Goal: Find specific page/section: Find specific page/section

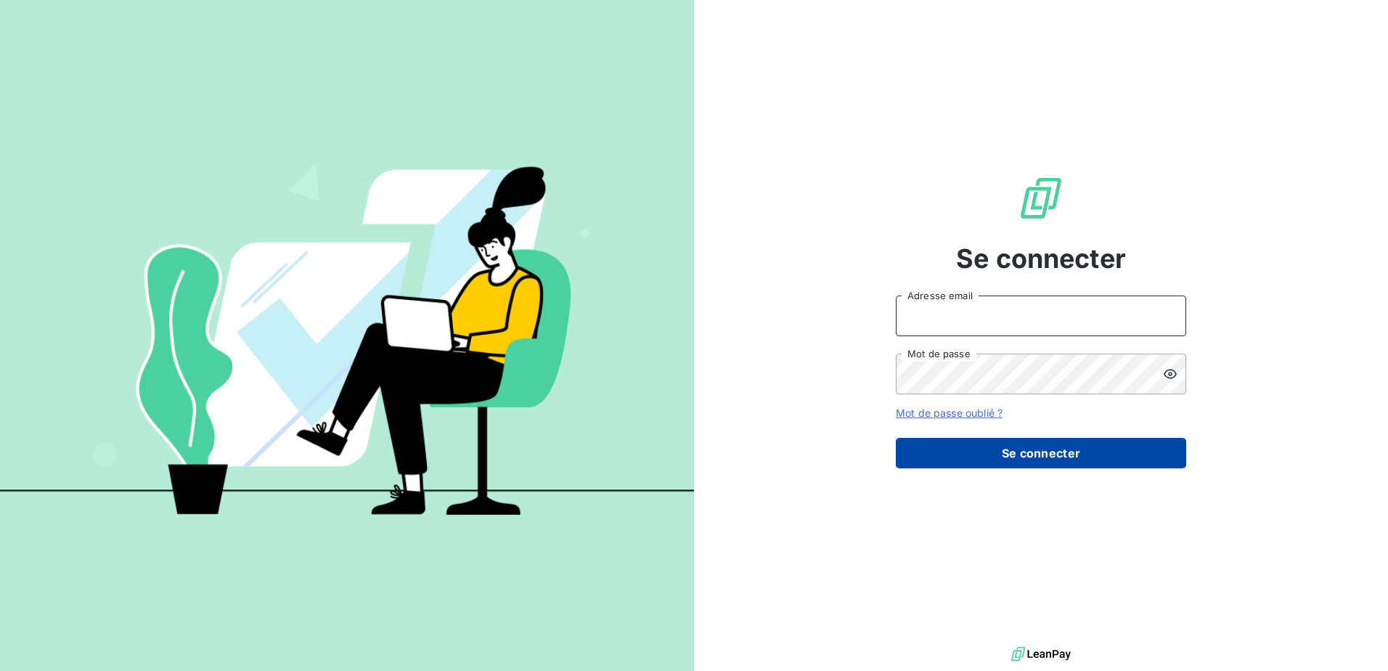
type input "[EMAIL_ADDRESS][DOMAIN_NAME]"
click at [971, 447] on button "Se connecter" at bounding box center [1041, 453] width 290 height 30
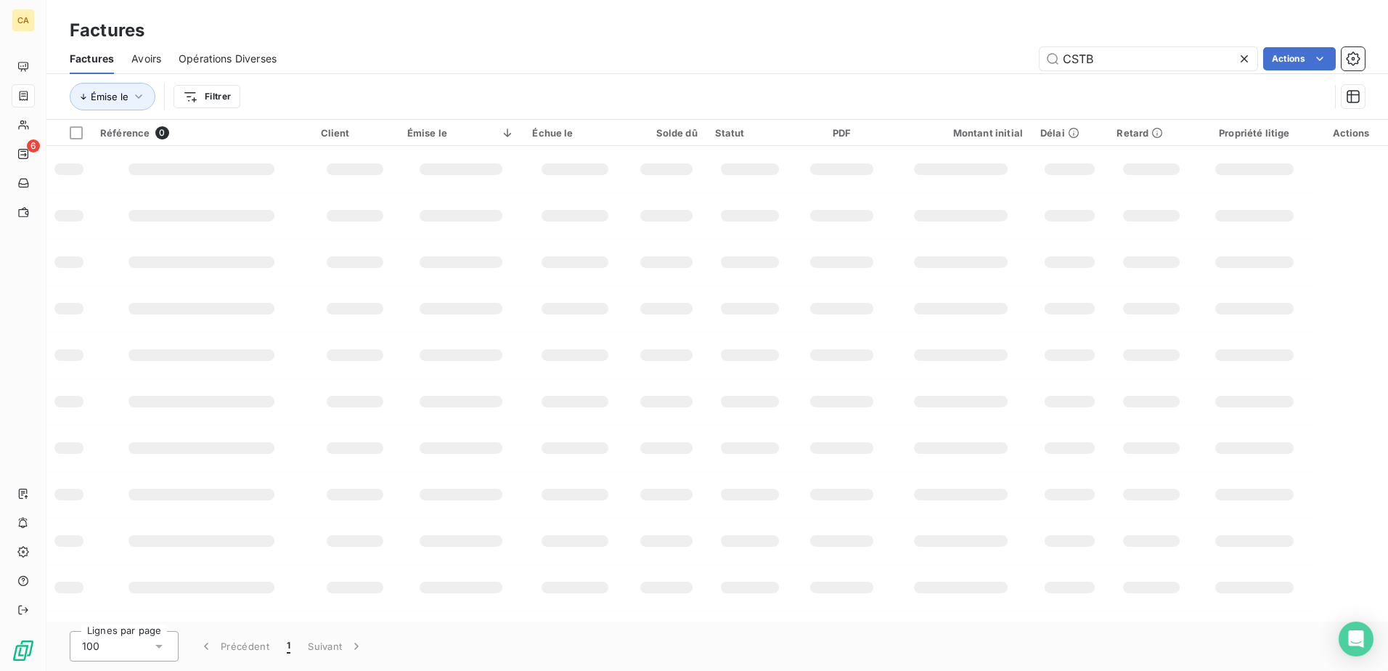
drag, startPoint x: 1085, startPoint y: 64, endPoint x: 1003, endPoint y: 64, distance: 82.0
click at [1003, 64] on div "CSTB Actions" at bounding box center [829, 58] width 1071 height 23
type input "javel"
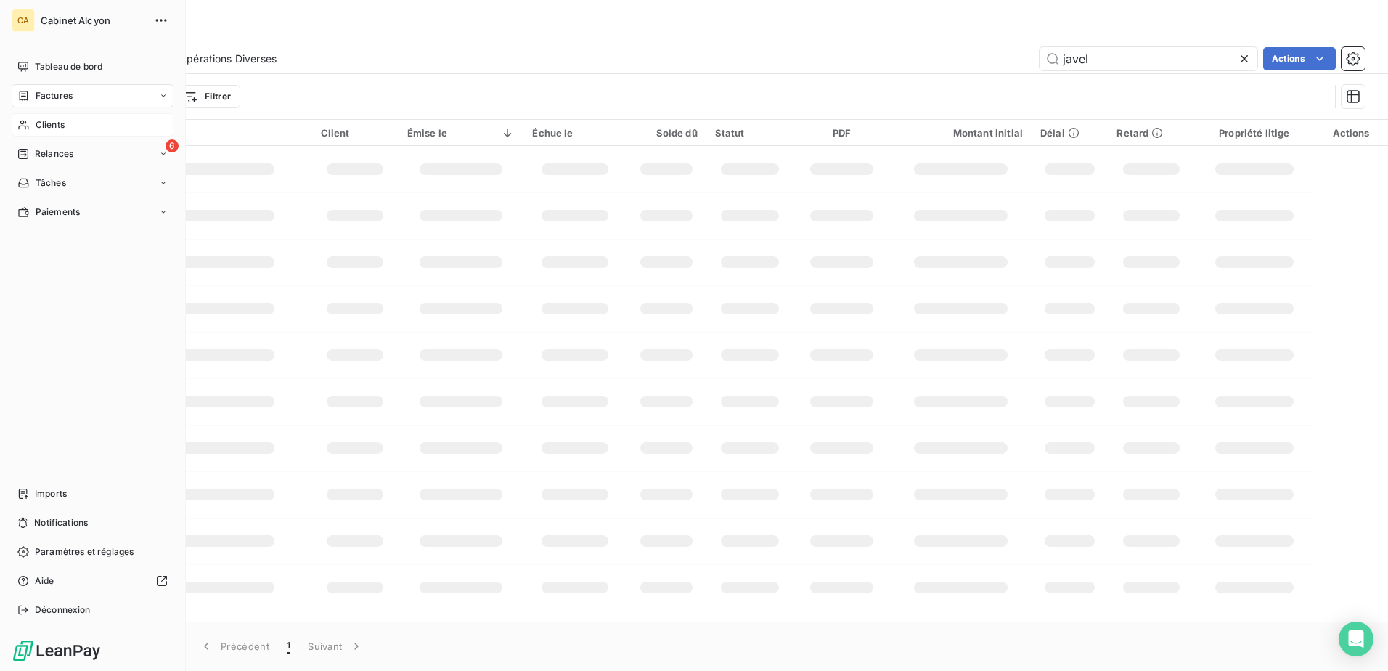
click at [25, 130] on icon at bounding box center [23, 125] width 12 height 12
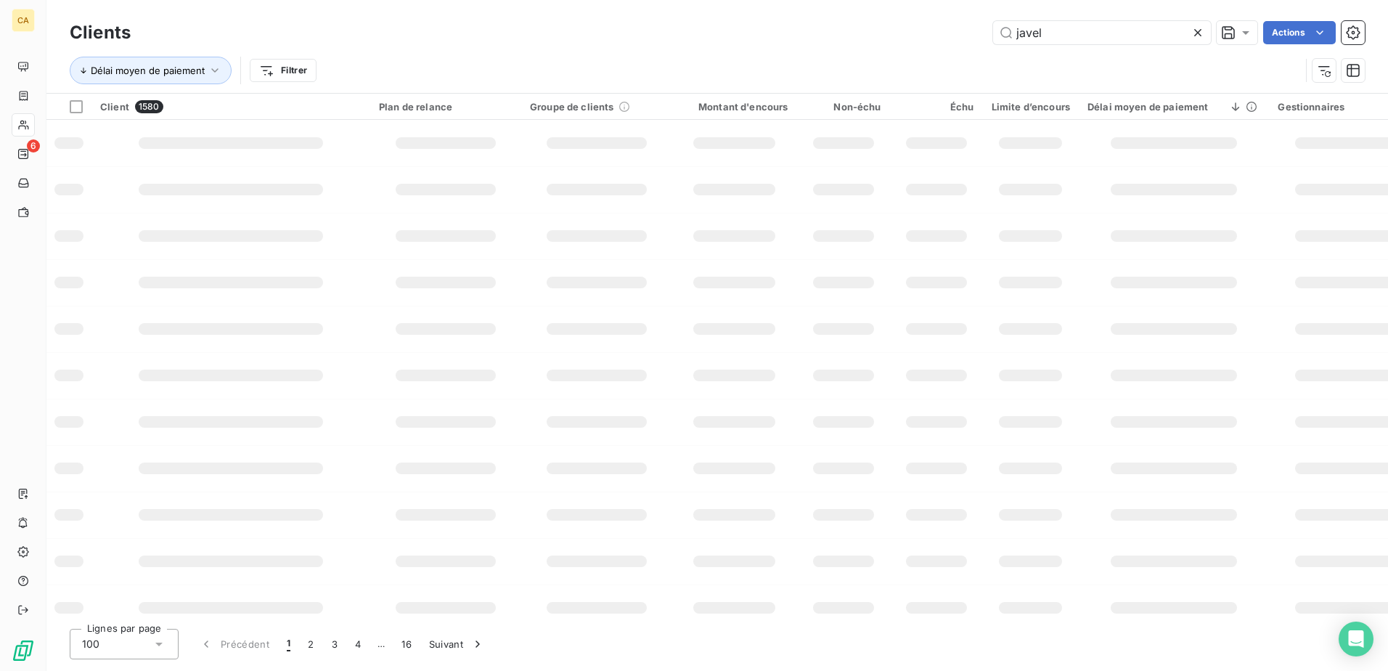
type input "javel"
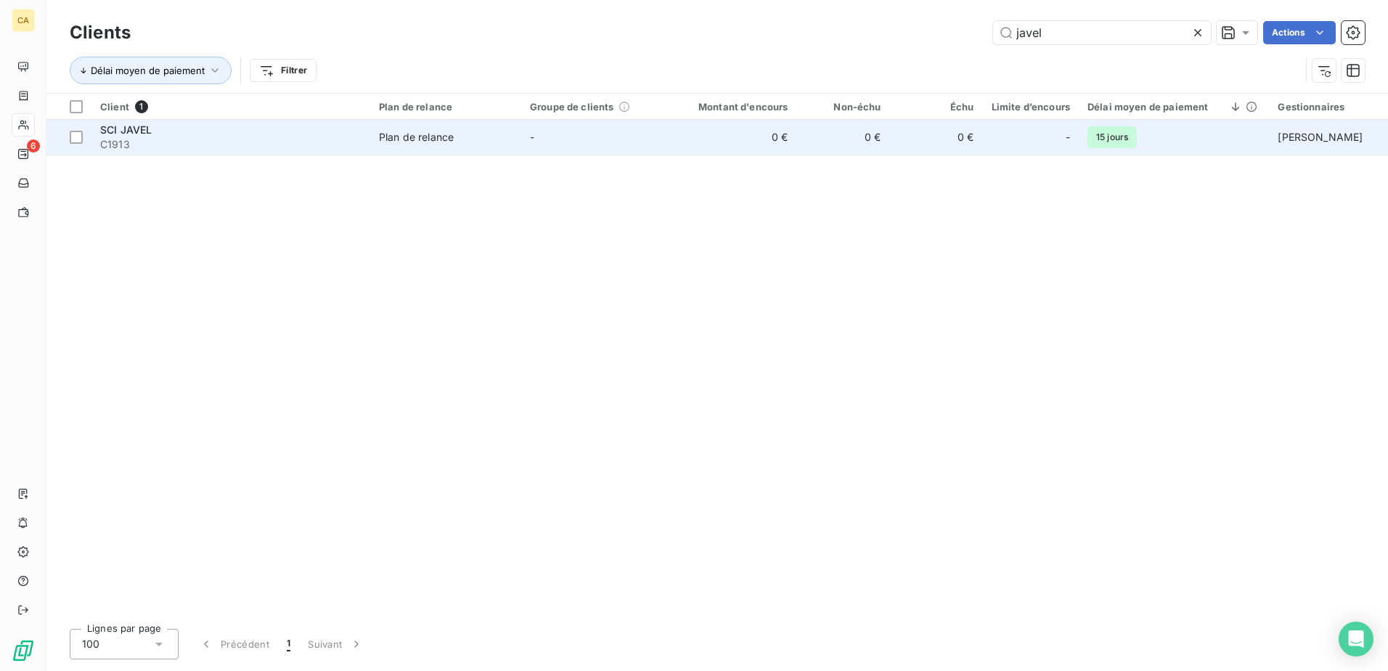
click at [129, 131] on span "SCI JAVEL" at bounding box center [126, 129] width 52 height 12
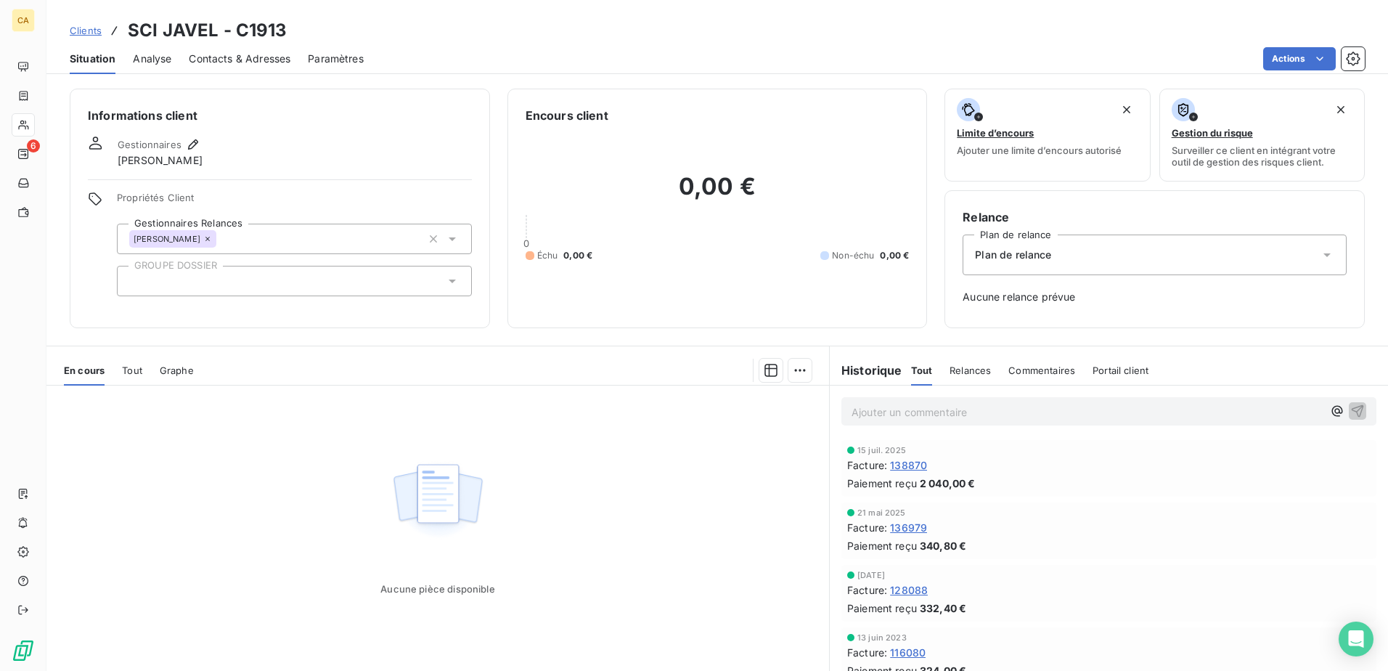
click at [134, 372] on span "Tout" at bounding box center [132, 370] width 20 height 12
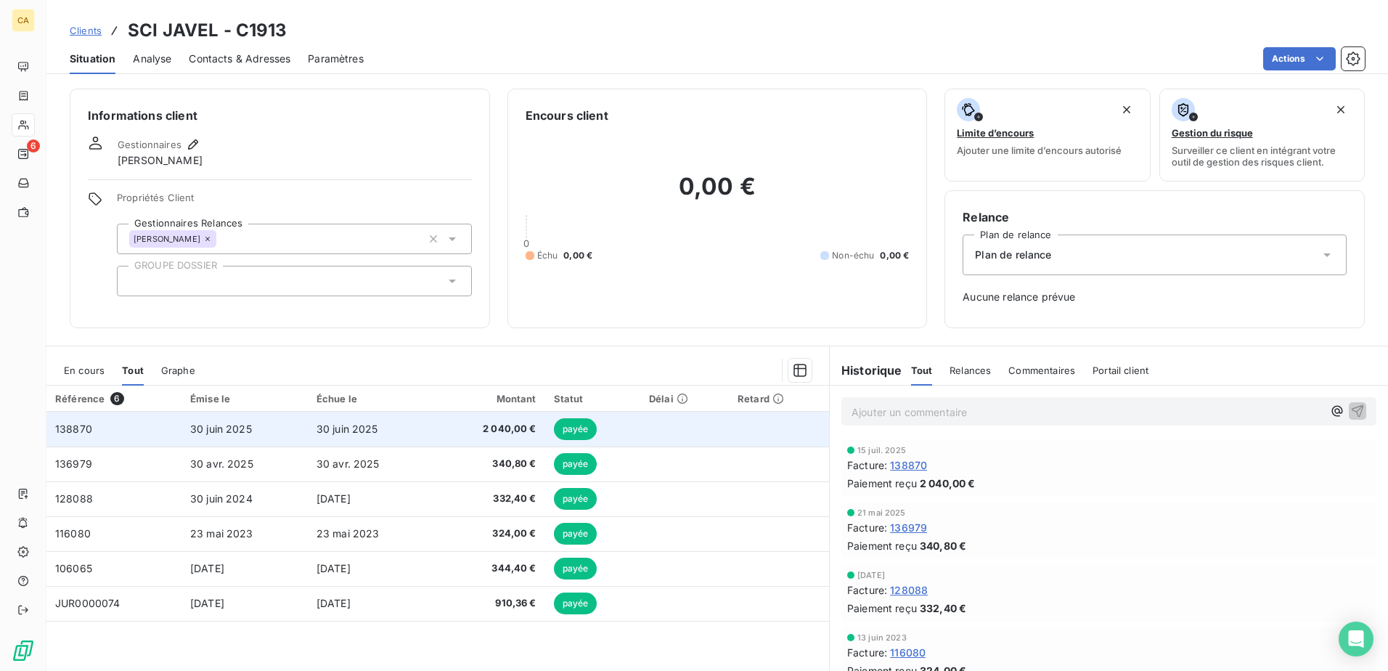
click at [445, 429] on span "2 040,00 €" at bounding box center [490, 429] width 94 height 15
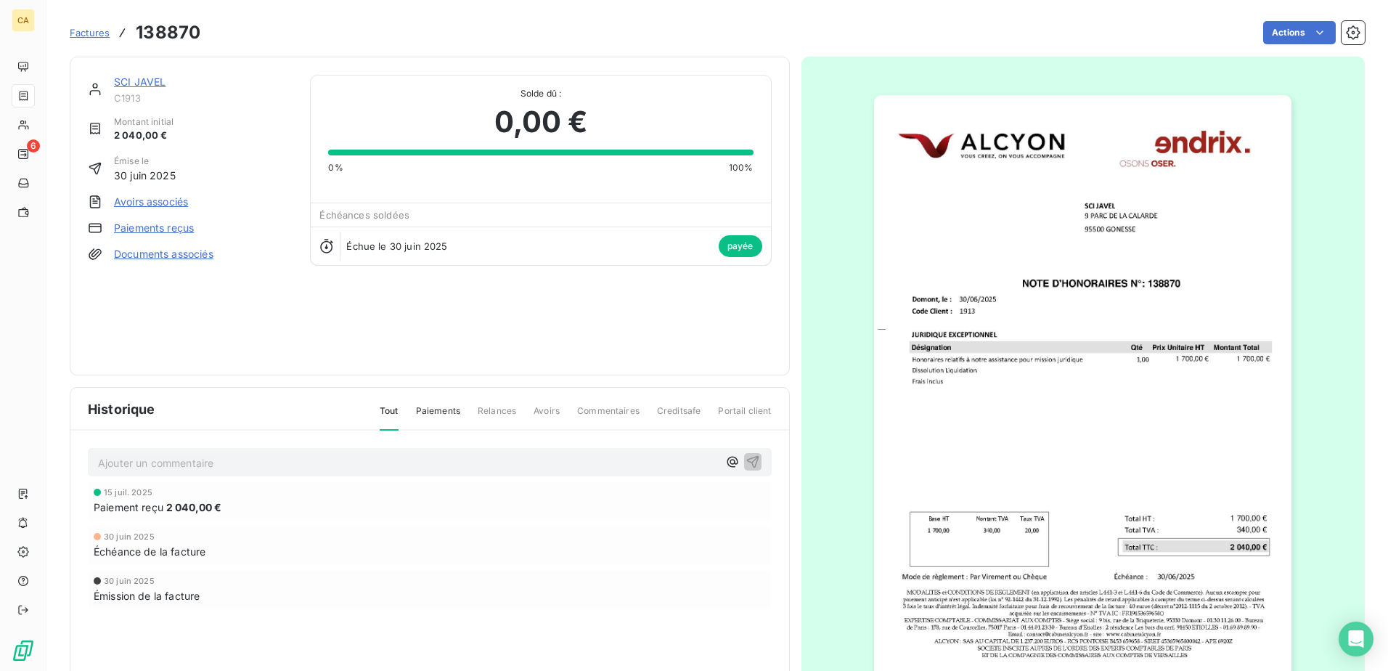
click at [1149, 482] on img "button" at bounding box center [1082, 390] width 417 height 591
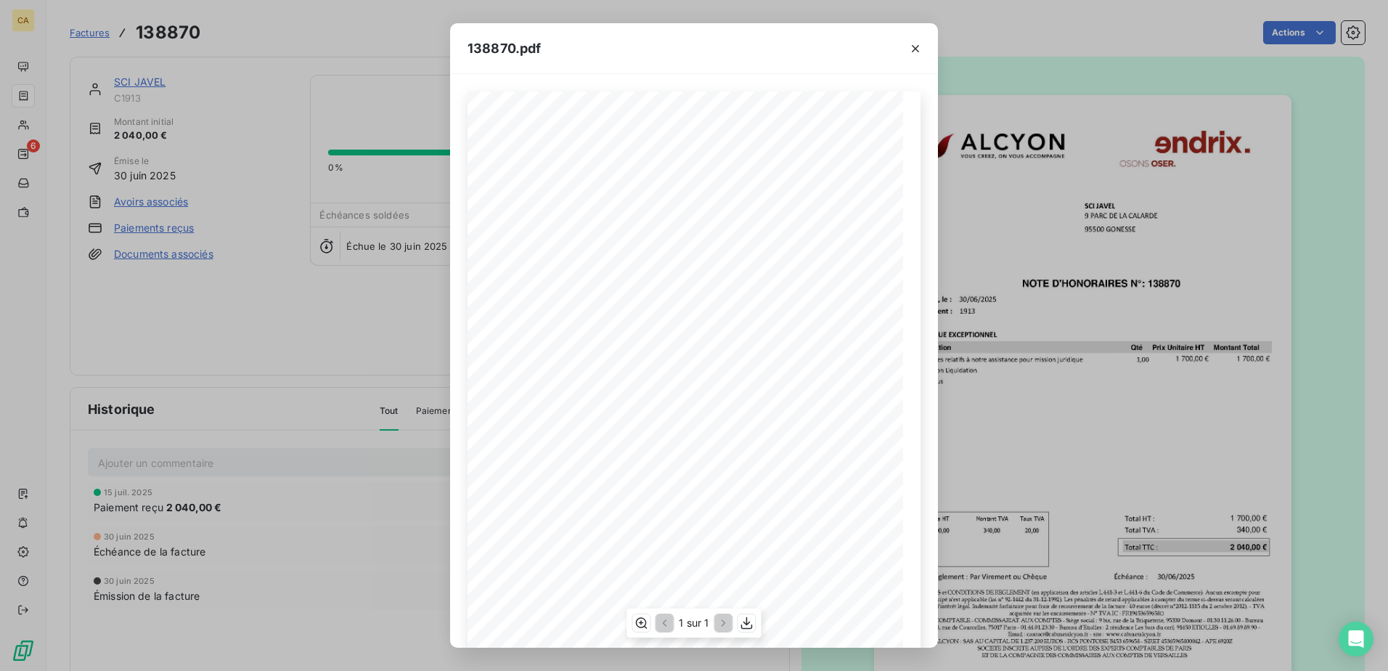
scroll to position [77, 0]
click at [747, 629] on icon "button" at bounding box center [747, 623] width 12 height 12
click at [912, 52] on icon "button" at bounding box center [915, 48] width 15 height 15
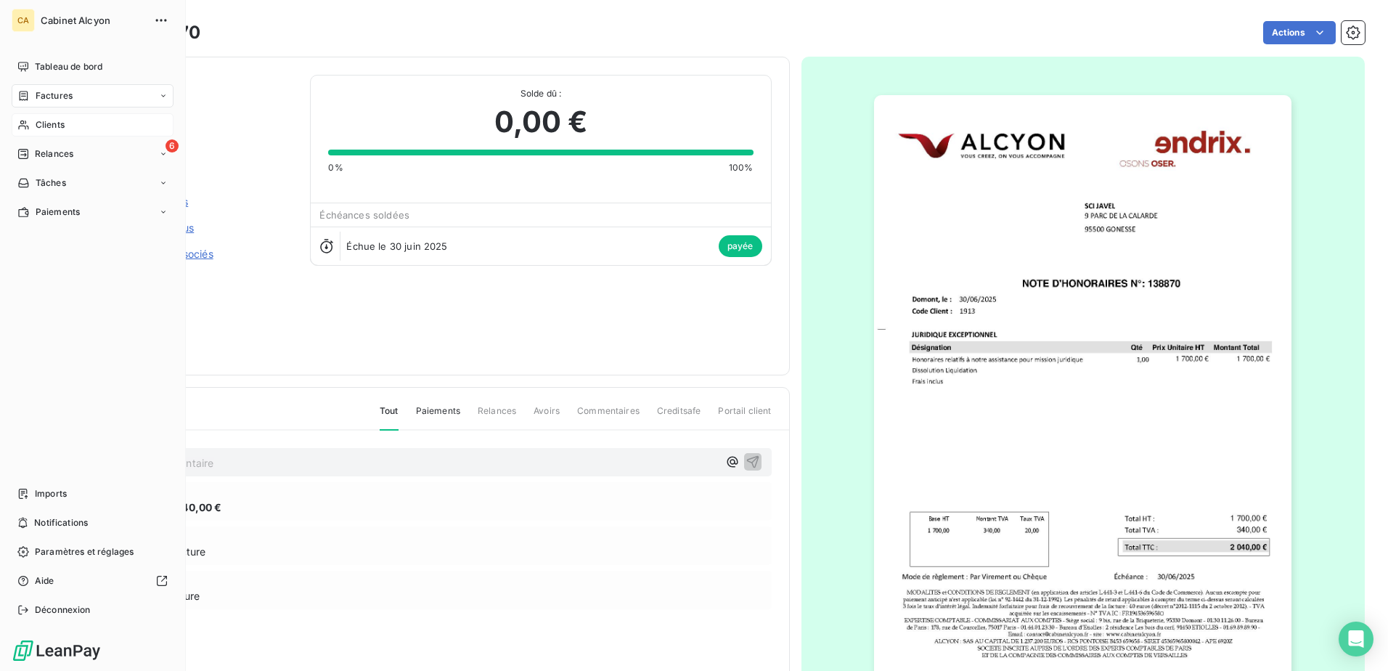
click at [33, 125] on div "Clients" at bounding box center [93, 124] width 162 height 23
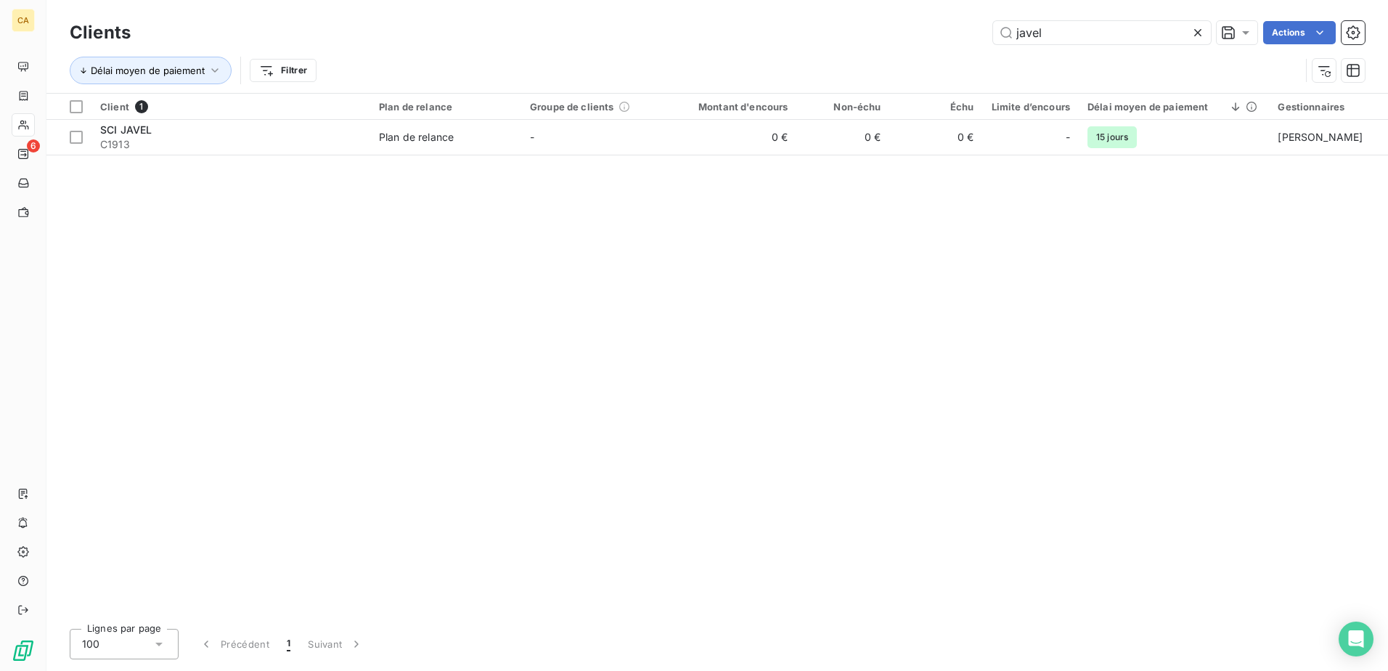
click at [838, 38] on div "javel Actions" at bounding box center [756, 32] width 1217 height 23
click at [1198, 33] on icon at bounding box center [1198, 32] width 15 height 15
